Goal: Find specific page/section: Find specific page/section

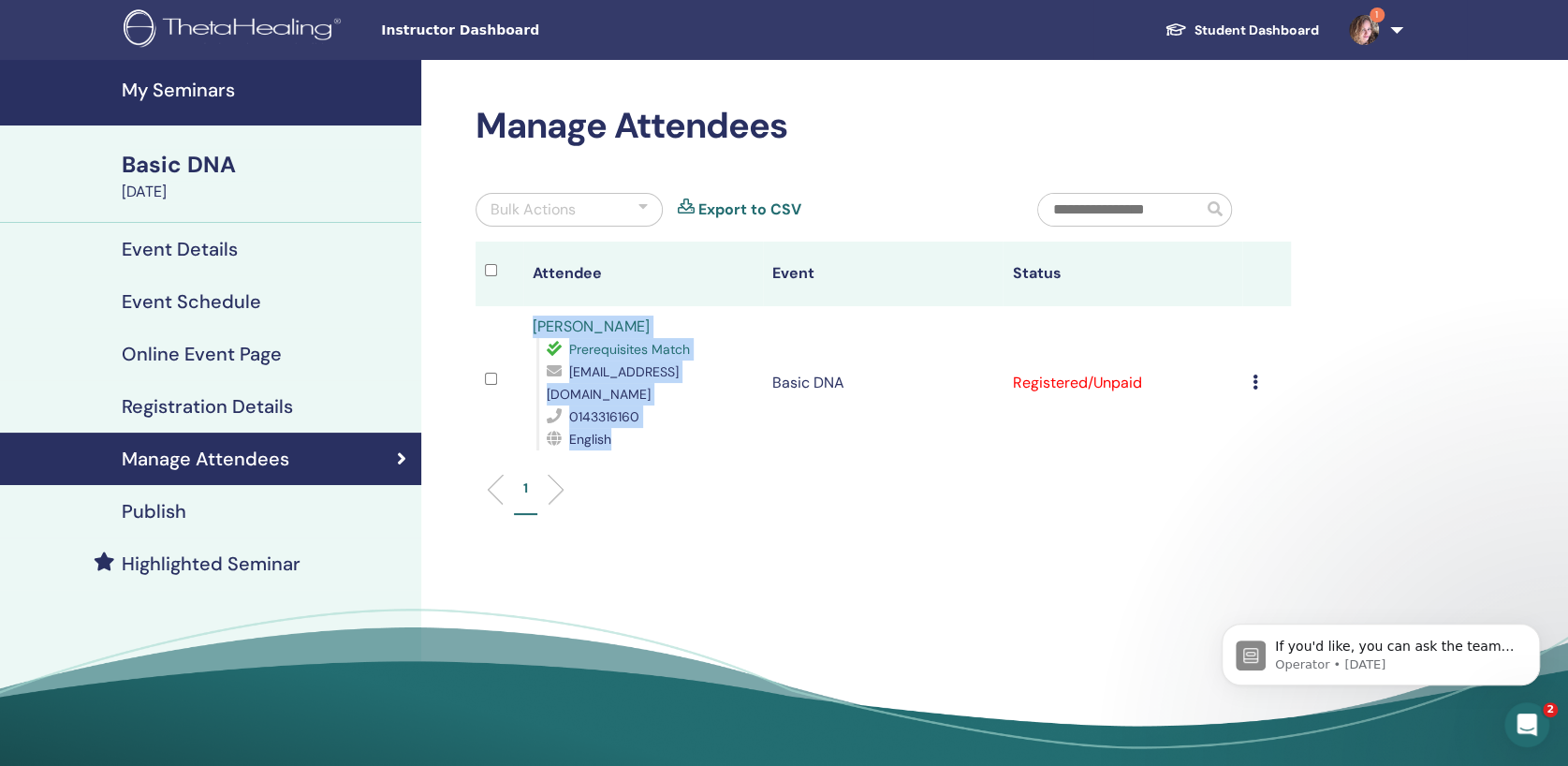
click at [173, 105] on link "My Seminars" at bounding box center [210, 93] width 421 height 66
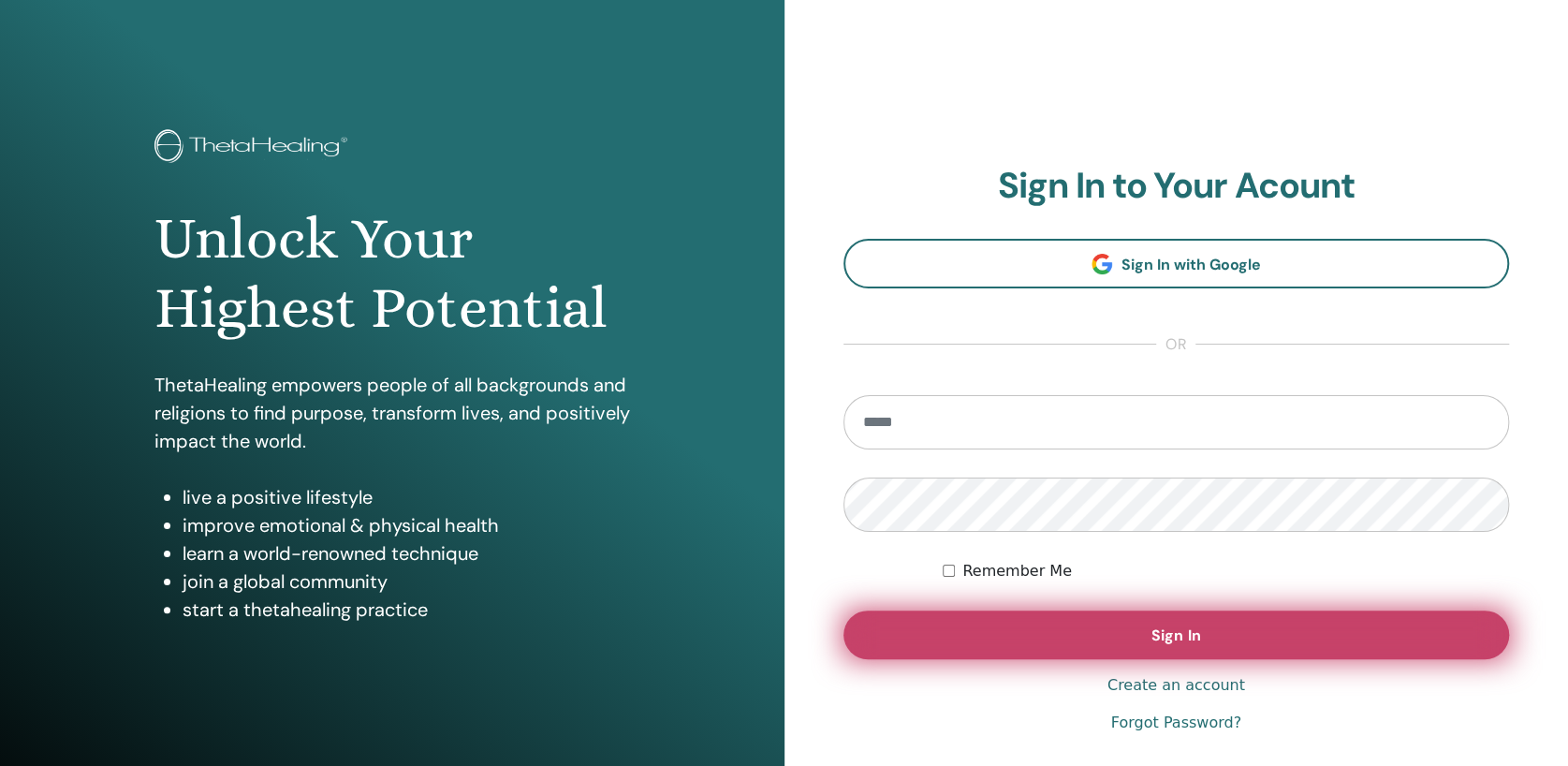
type input "**********"
click at [1020, 630] on button "Sign In" at bounding box center [1176, 635] width 666 height 49
